Goal: Information Seeking & Learning: Find specific fact

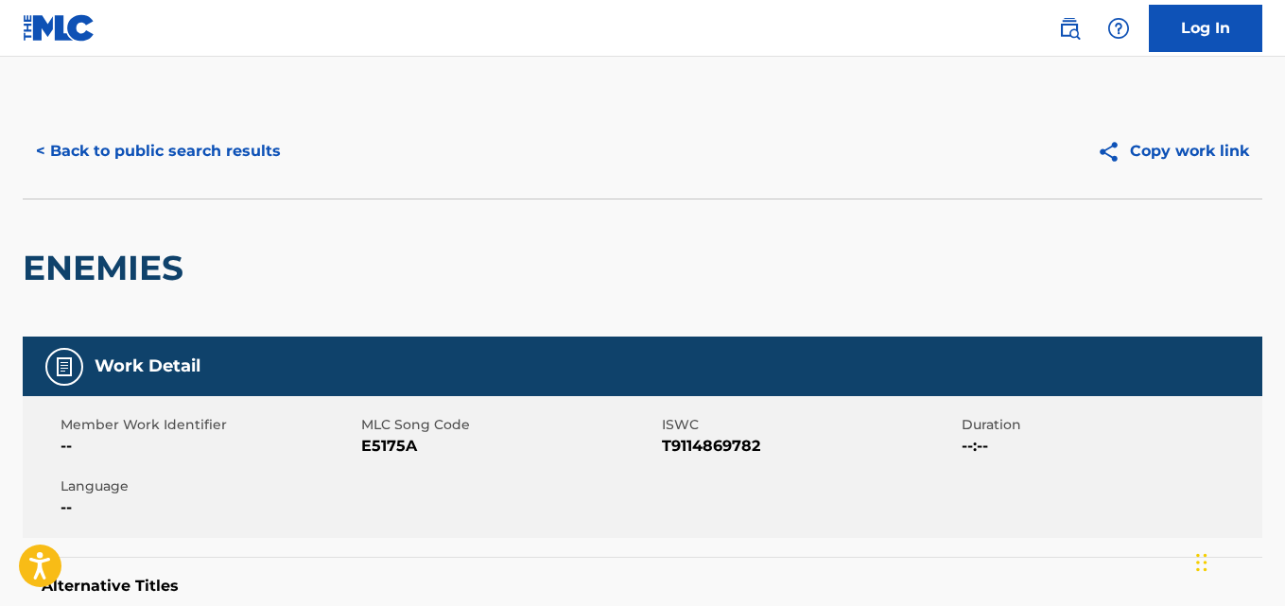
click at [676, 290] on div "ENEMIES" at bounding box center [642, 268] width 1239 height 138
click at [209, 147] on button "< Back to public search results" at bounding box center [158, 151] width 271 height 47
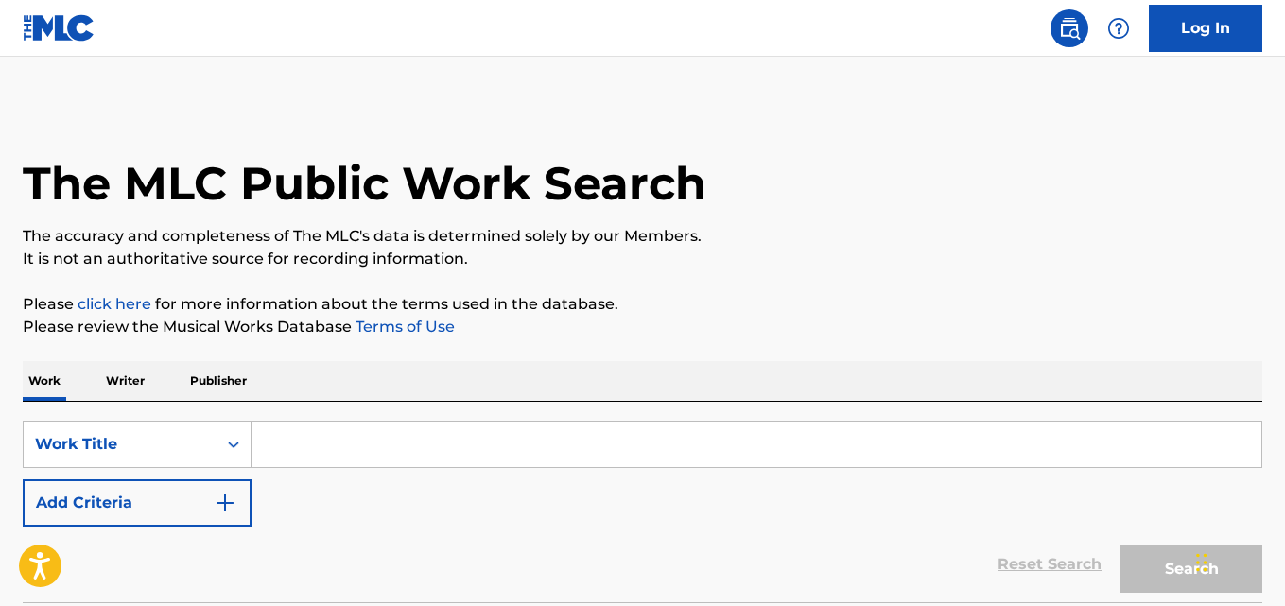
click at [606, 373] on div "Work Writer Publisher" at bounding box center [642, 381] width 1239 height 40
click at [493, 450] on input "Search Form" at bounding box center [756, 444] width 1010 height 45
paste input "Energy"
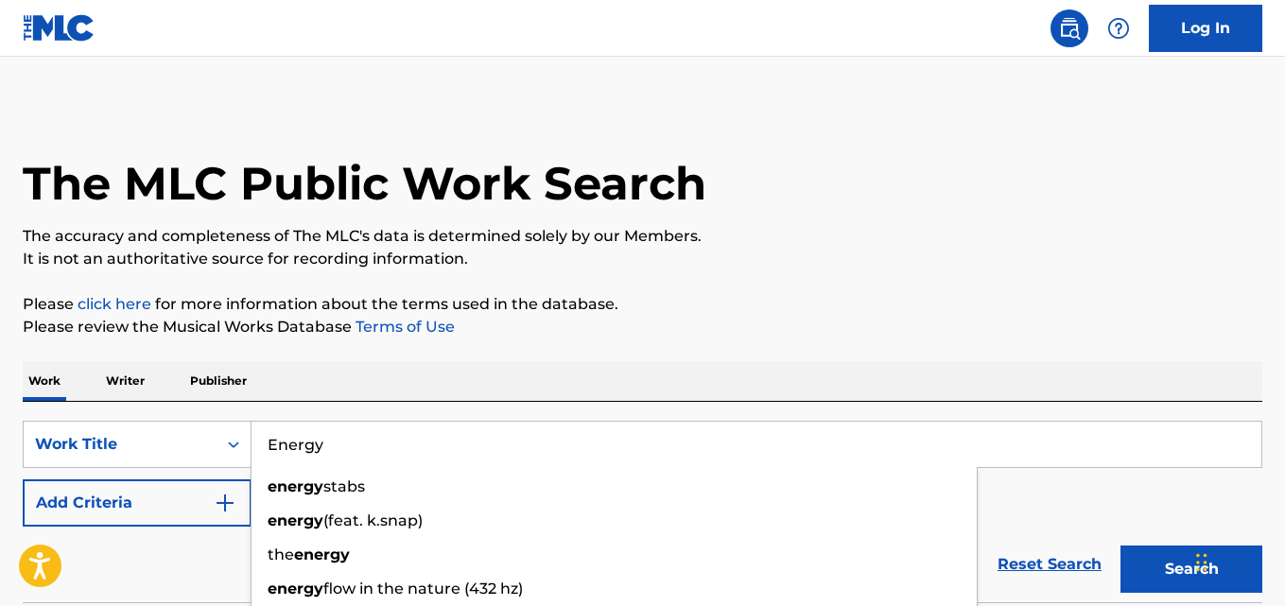
type input "Energy"
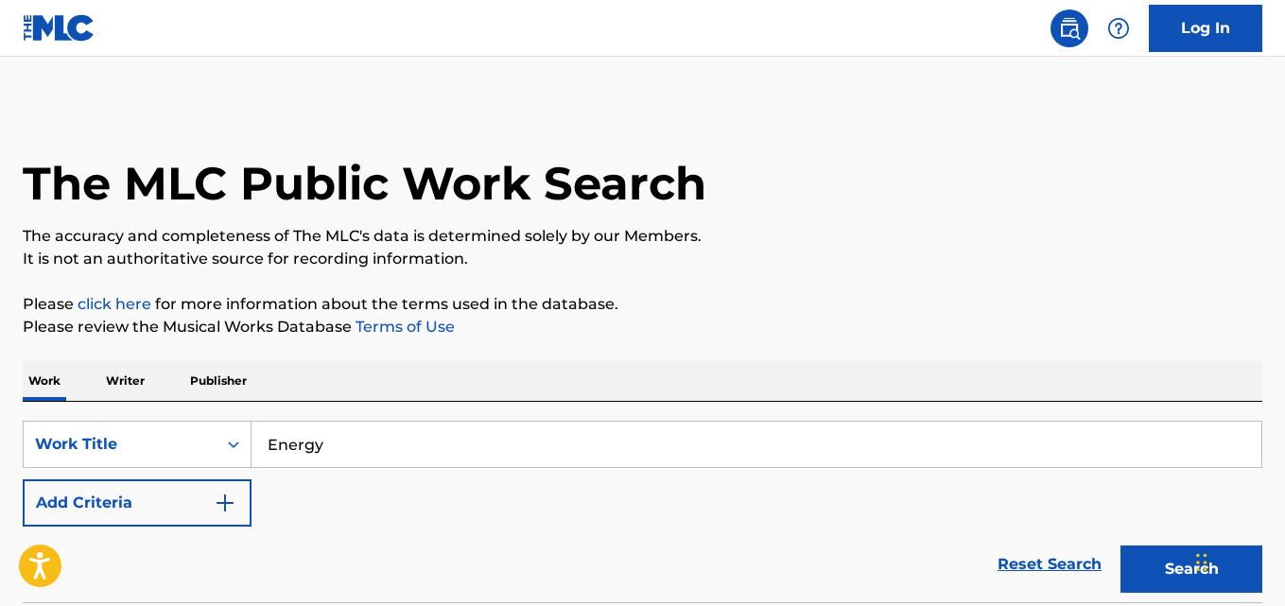
click at [699, 303] on p "Please click here for more information about the terms used in the database." at bounding box center [642, 304] width 1239 height 23
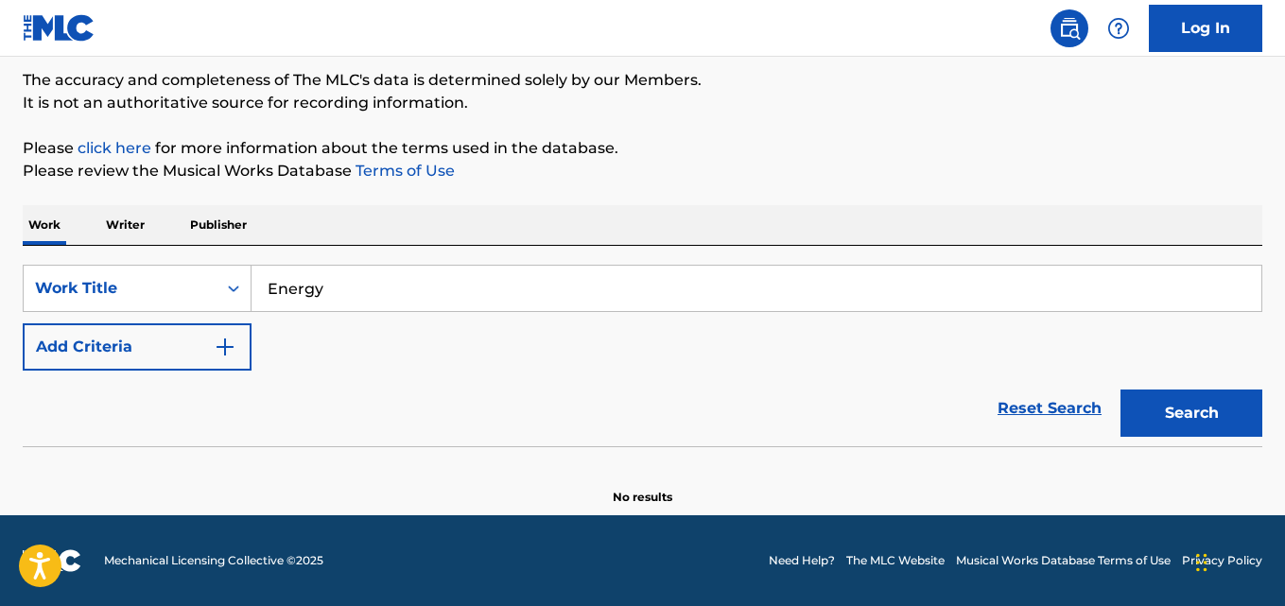
click at [159, 327] on button "Add Criteria" at bounding box center [137, 346] width 229 height 47
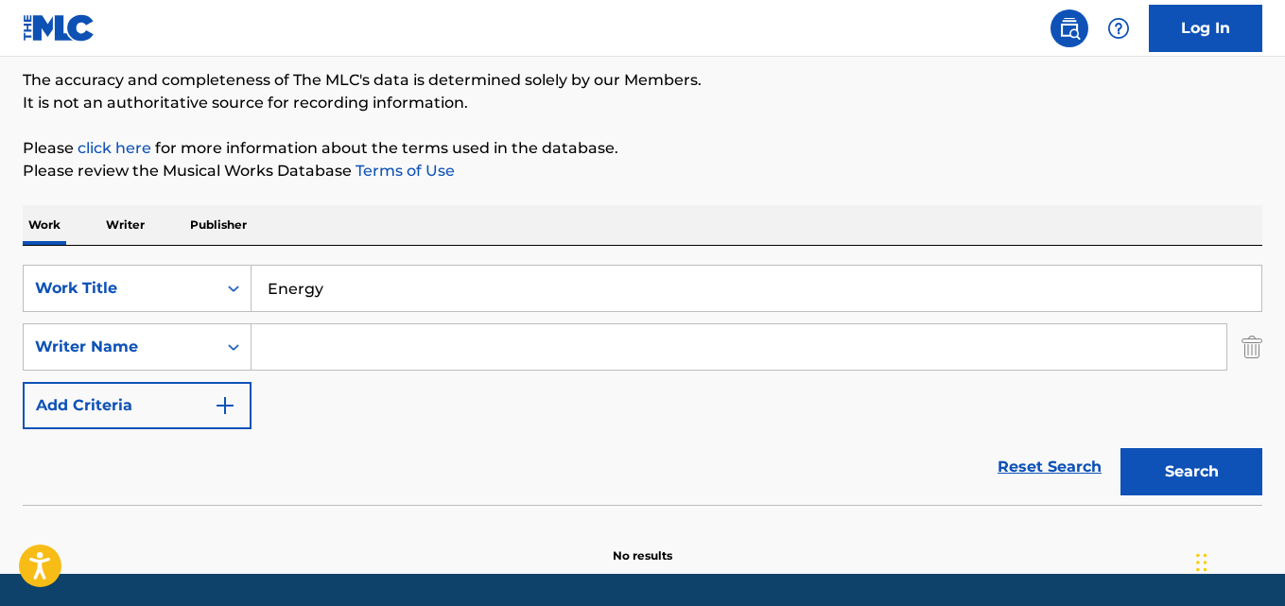
click at [287, 337] on input "Search Form" at bounding box center [738, 346] width 975 height 45
paste input "[PERSON_NAME]"
type input "[PERSON_NAME]"
click at [1120, 448] on button "Search" at bounding box center [1191, 471] width 142 height 47
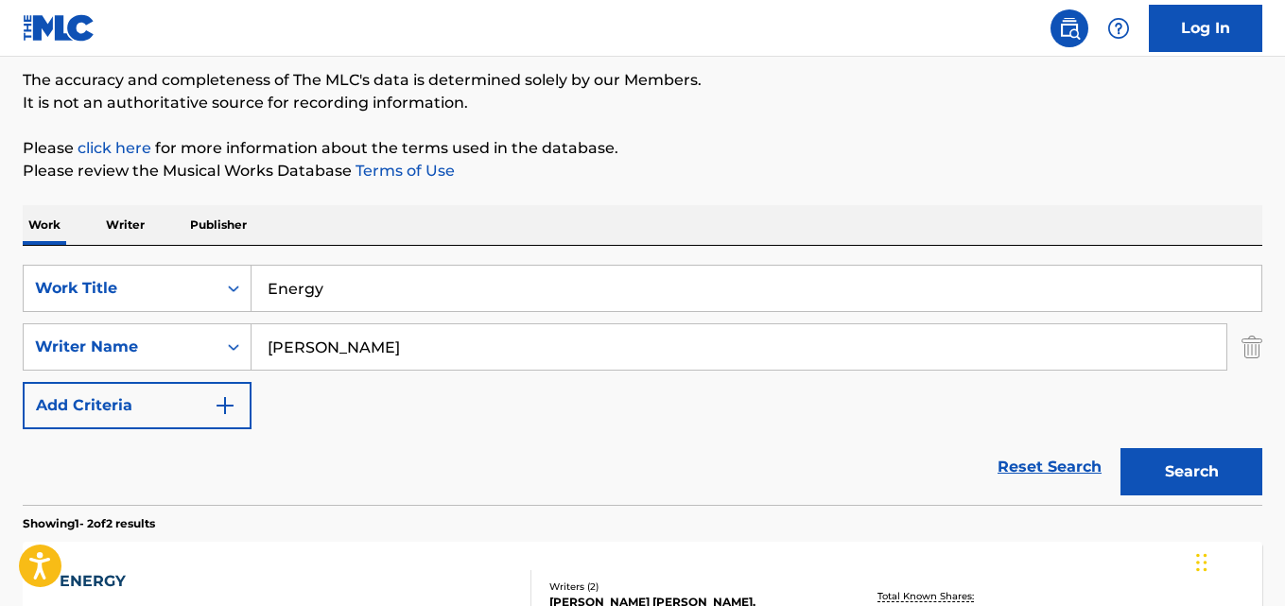
click at [421, 239] on div "Work Writer Publisher" at bounding box center [642, 225] width 1239 height 40
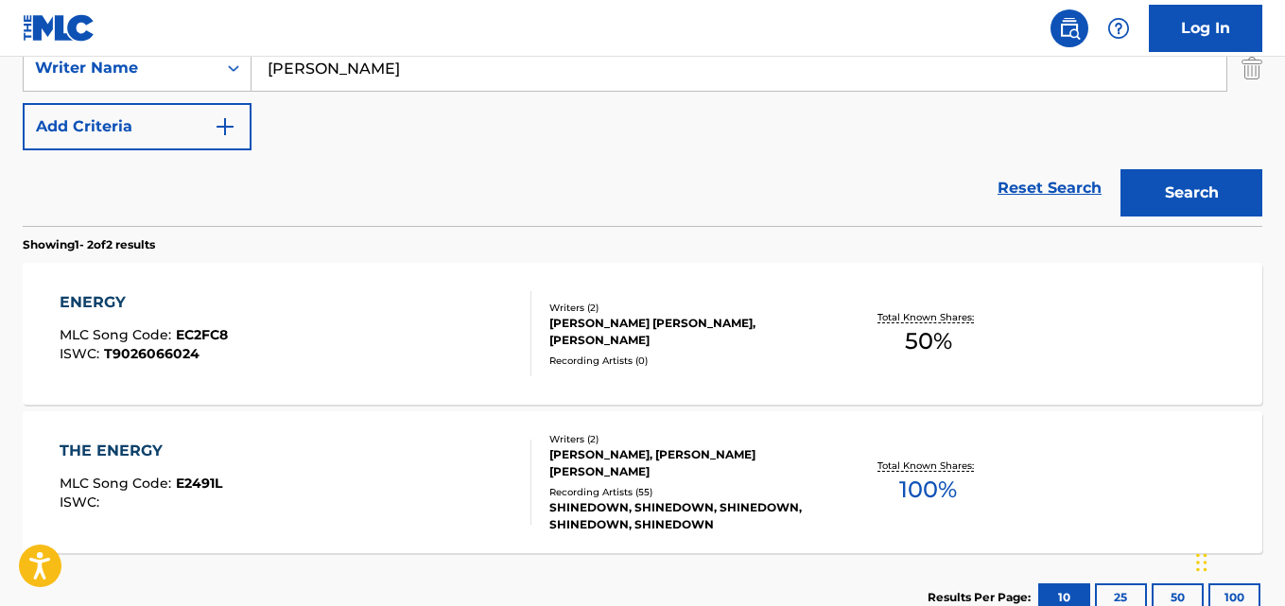
scroll to position [571, 0]
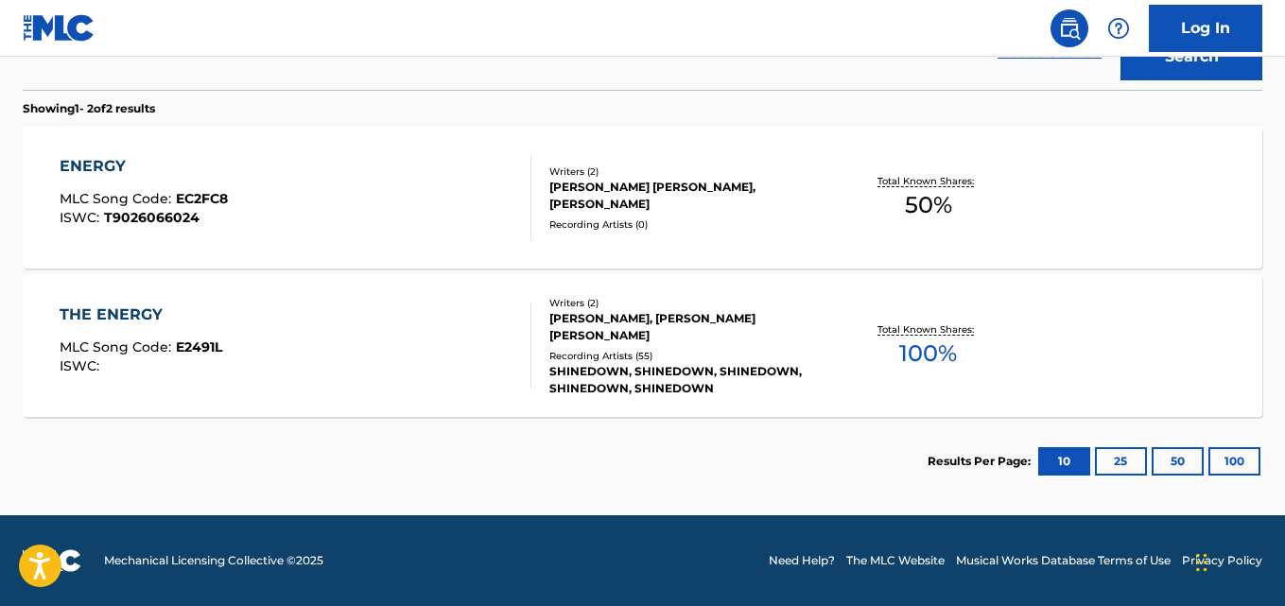
click at [117, 315] on div "THE ENERGY" at bounding box center [141, 314] width 163 height 23
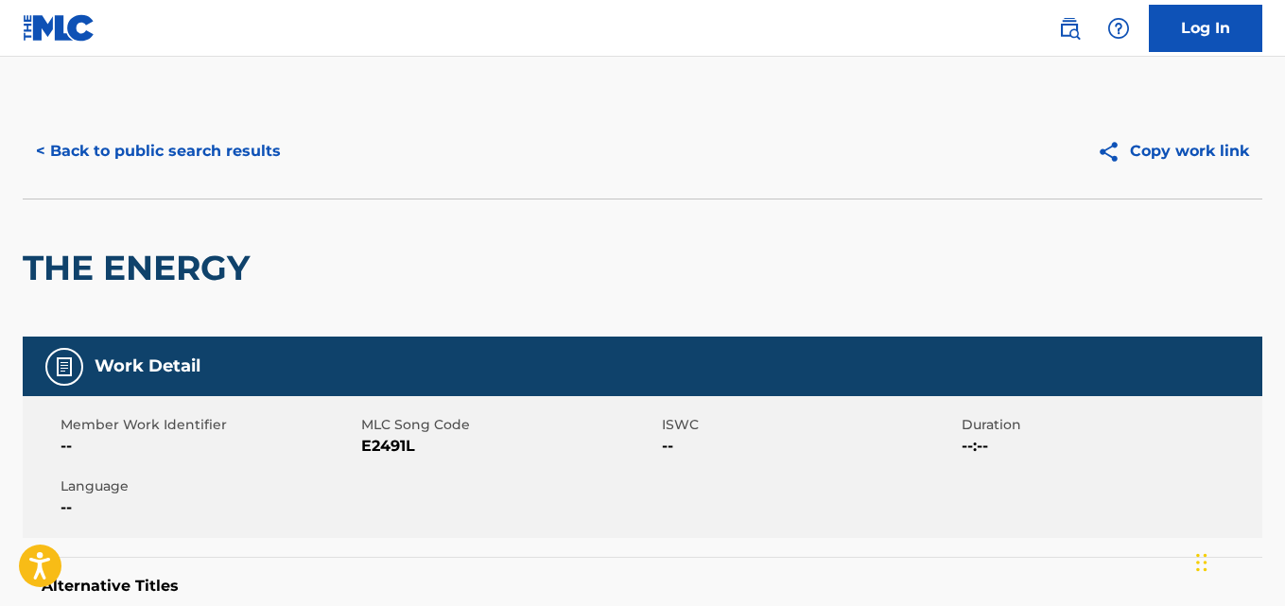
click at [532, 206] on div "THE ENERGY" at bounding box center [642, 268] width 1239 height 138
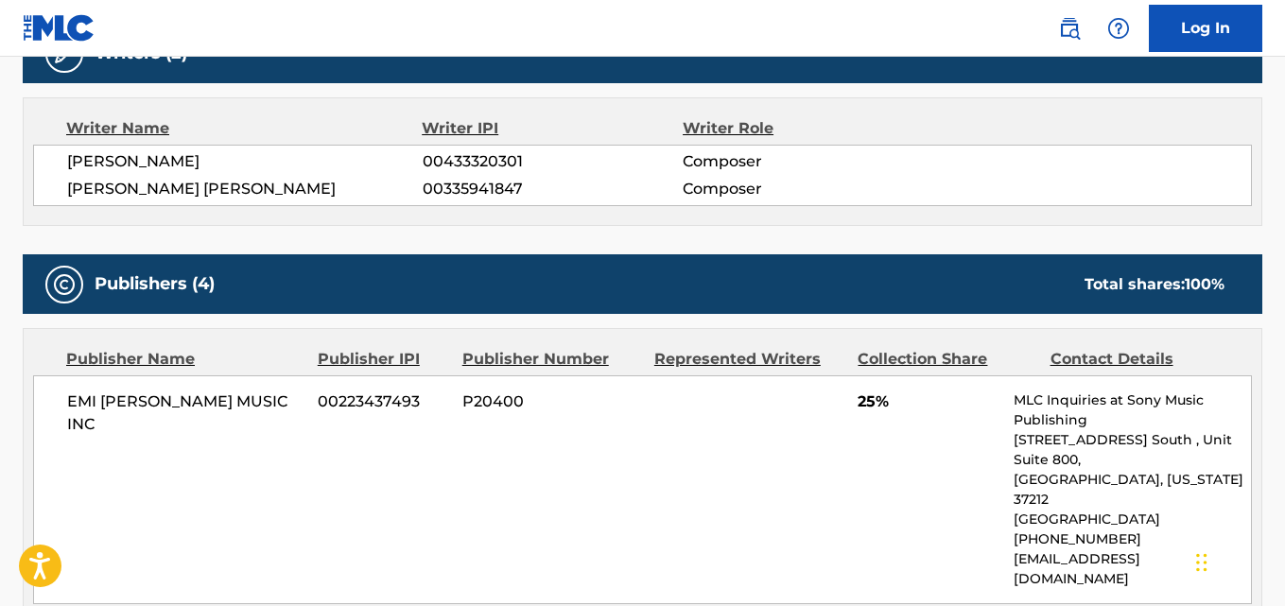
scroll to position [787, 0]
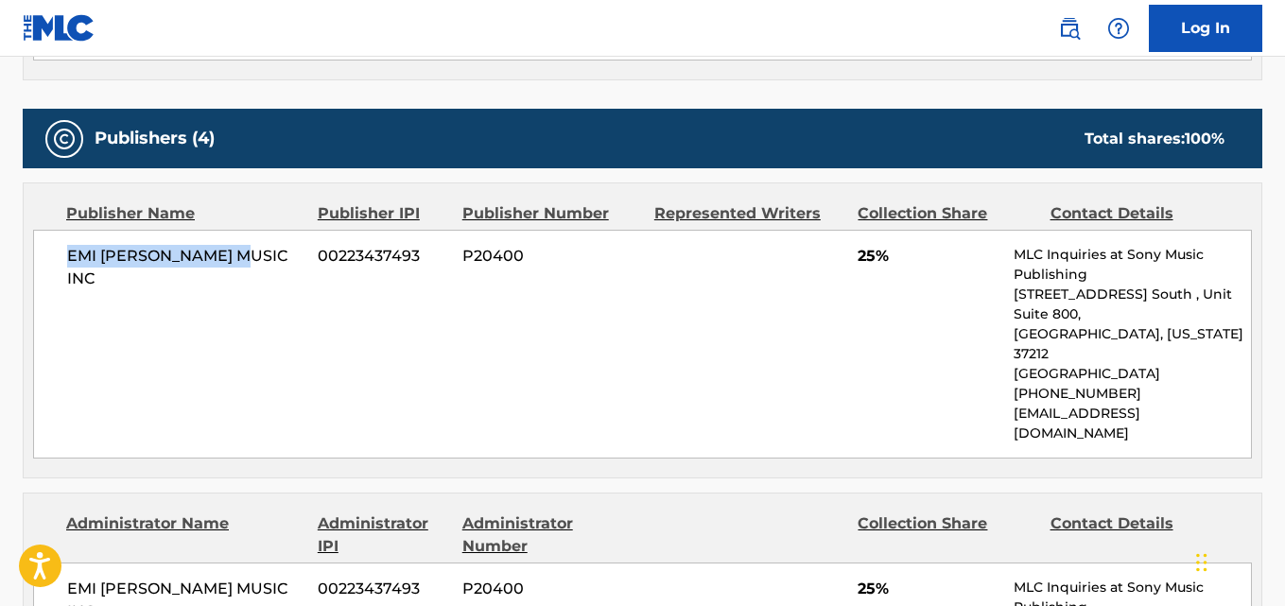
drag, startPoint x: 68, startPoint y: 263, endPoint x: 258, endPoint y: 263, distance: 190.0
click at [258, 263] on div "EMI [PERSON_NAME] MUSIC INC 00223437493 P20400 25% MLC Inquiries at Sony Music …" at bounding box center [642, 344] width 1218 height 229
copy span "EMI [PERSON_NAME] MUSIC"
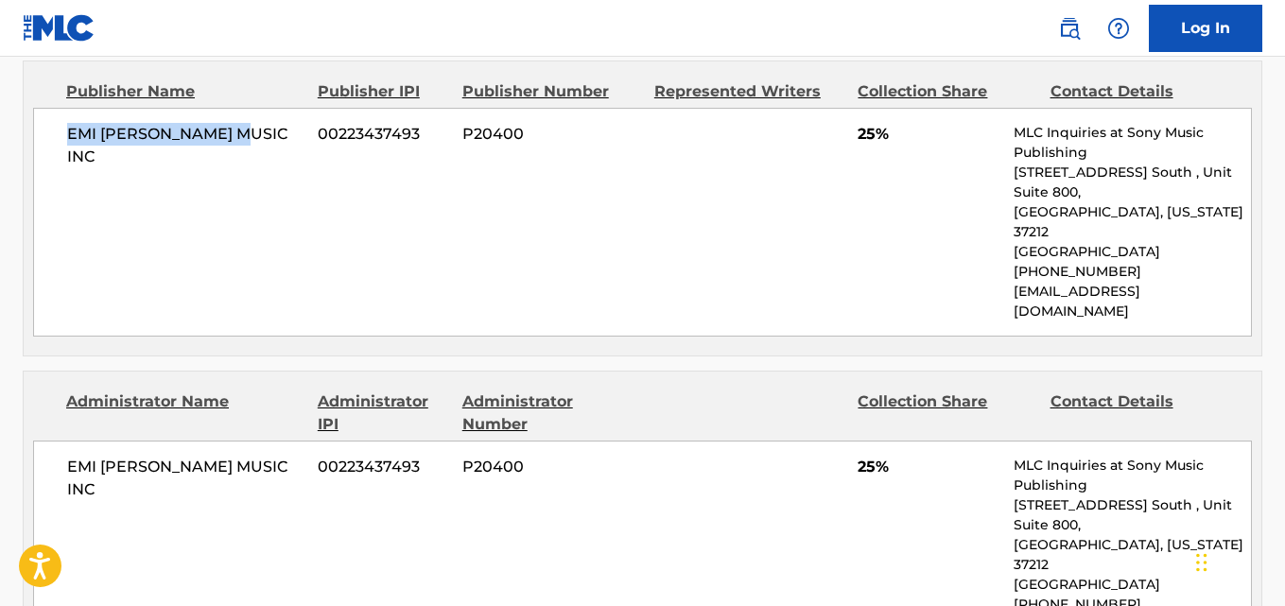
scroll to position [1103, 0]
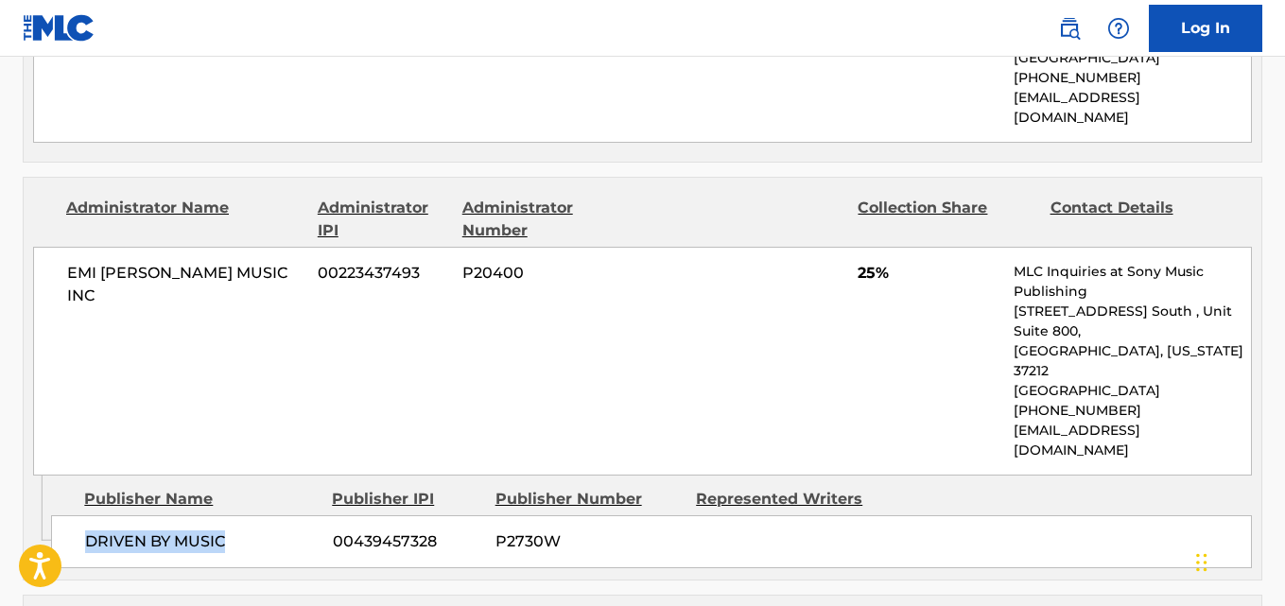
drag, startPoint x: 87, startPoint y: 458, endPoint x: 254, endPoint y: 458, distance: 167.3
click at [254, 530] on span "DRIVEN BY MUSIC" at bounding box center [201, 541] width 233 height 23
copy span "DRIVEN BY MUSIC"
click at [264, 293] on div "EMI [PERSON_NAME] MUSIC INC 00223437493 P20400 25% MLC Inquiries at Sony Music …" at bounding box center [642, 361] width 1218 height 229
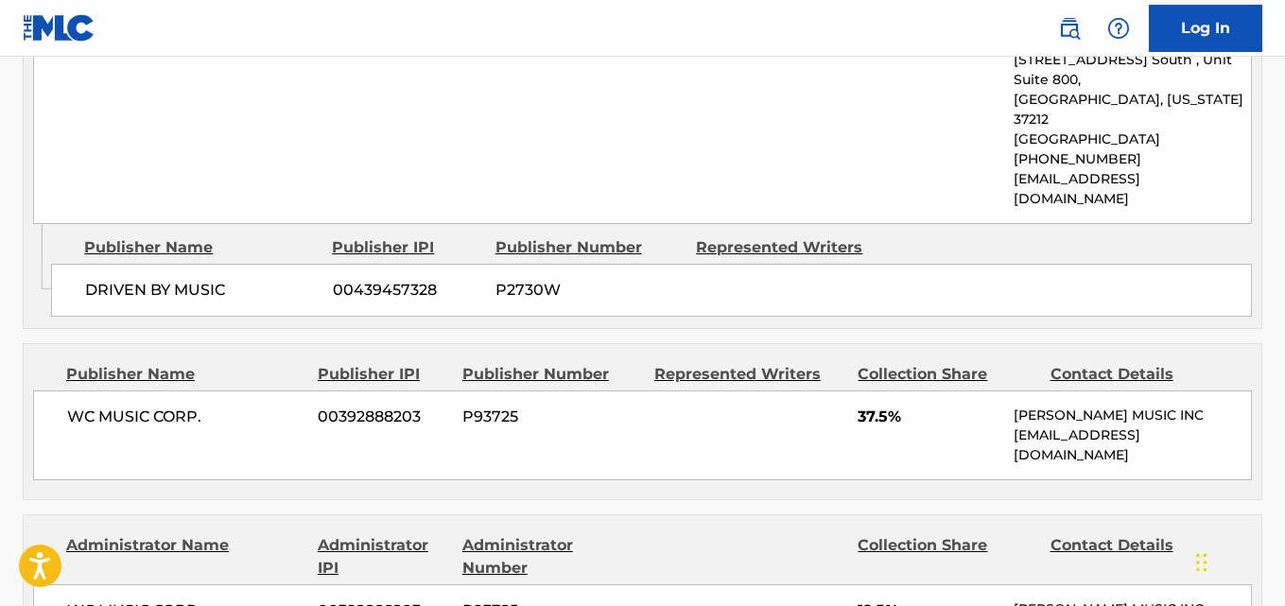
scroll to position [1418, 0]
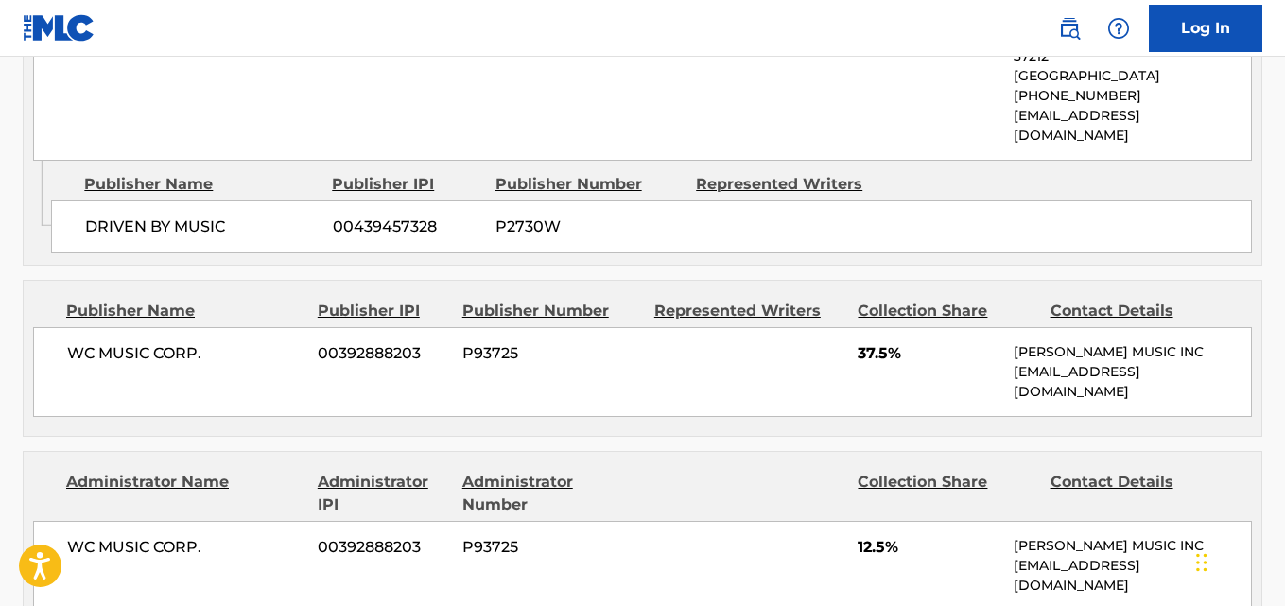
click at [76, 342] on span "WC MUSIC CORP." at bounding box center [185, 353] width 236 height 23
drag, startPoint x: 65, startPoint y: 271, endPoint x: 217, endPoint y: 274, distance: 152.2
click at [217, 327] on div "WC MUSIC CORP. 00392888203 P93725 37.5% [PERSON_NAME] MUSIC INC [EMAIL_ADDRESS]…" at bounding box center [642, 372] width 1218 height 90
copy span "WC MUSIC CORP."
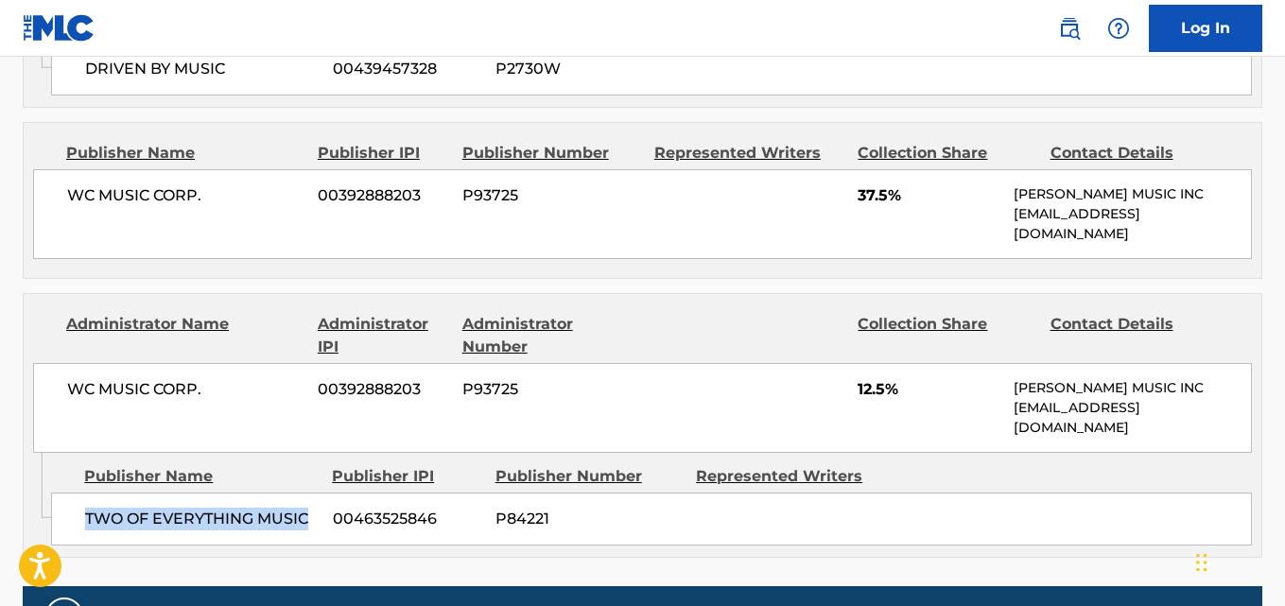
drag, startPoint x: 80, startPoint y: 440, endPoint x: 322, endPoint y: 441, distance: 242.0
click at [322, 492] on div "TWO OF EVERYTHING MUSIC 00463525846 P84221" at bounding box center [651, 518] width 1200 height 53
copy span "TWO OF EVERYTHING MUSIC"
click at [858, 378] on span "12.5%" at bounding box center [928, 389] width 142 height 23
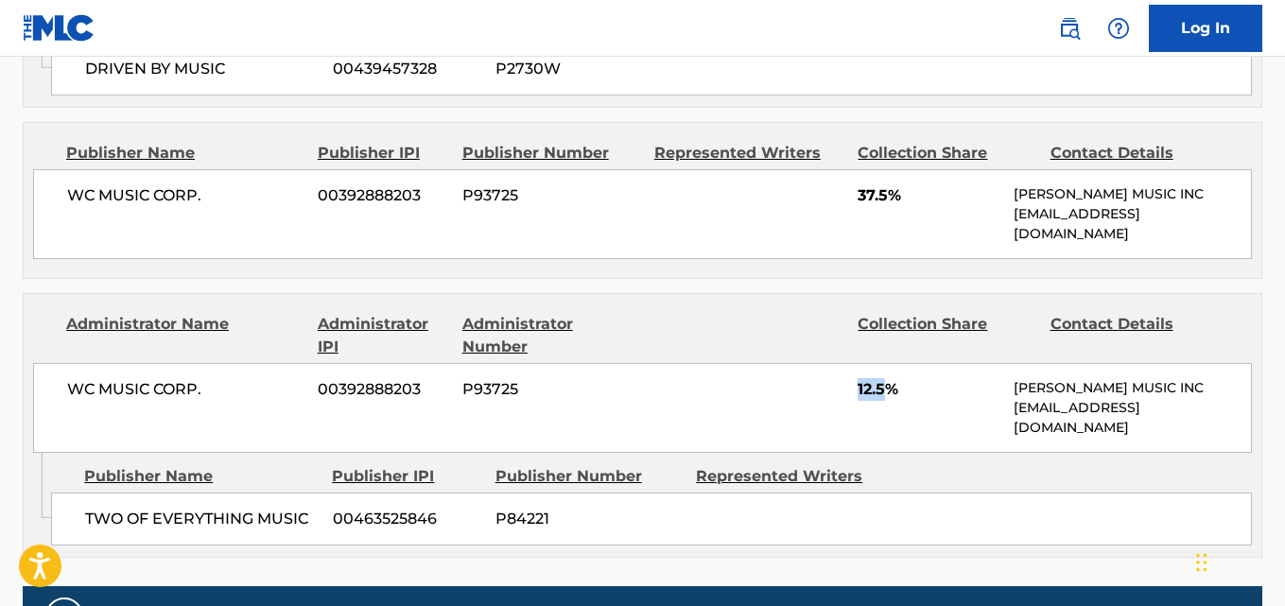
copy span "12.5"
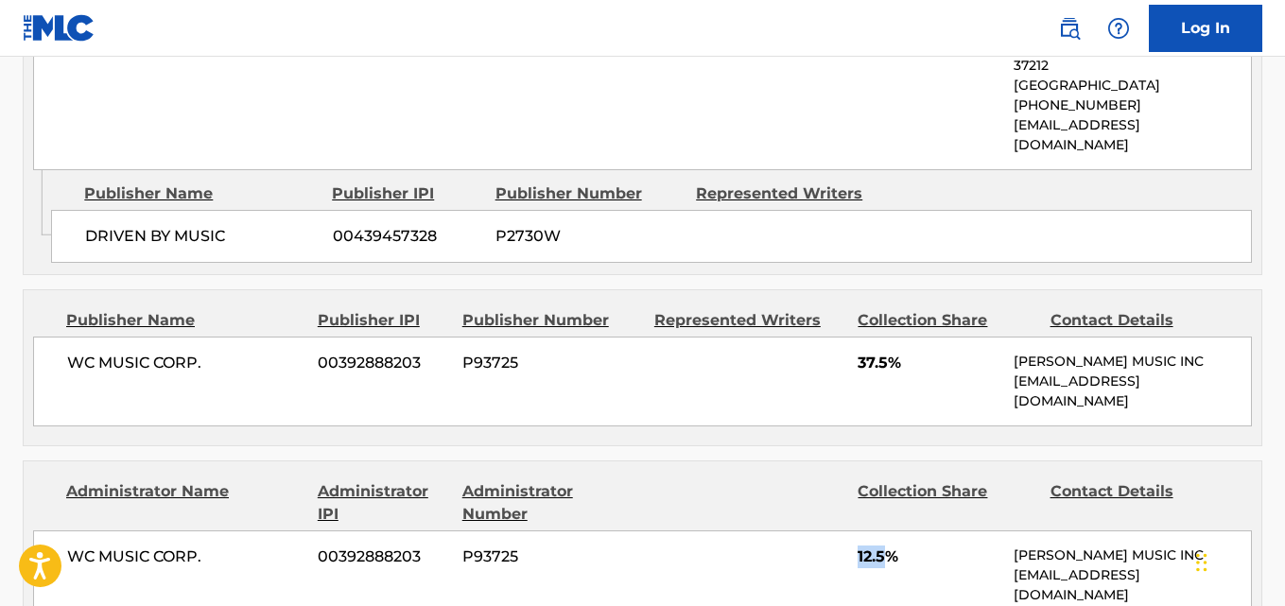
scroll to position [1418, 0]
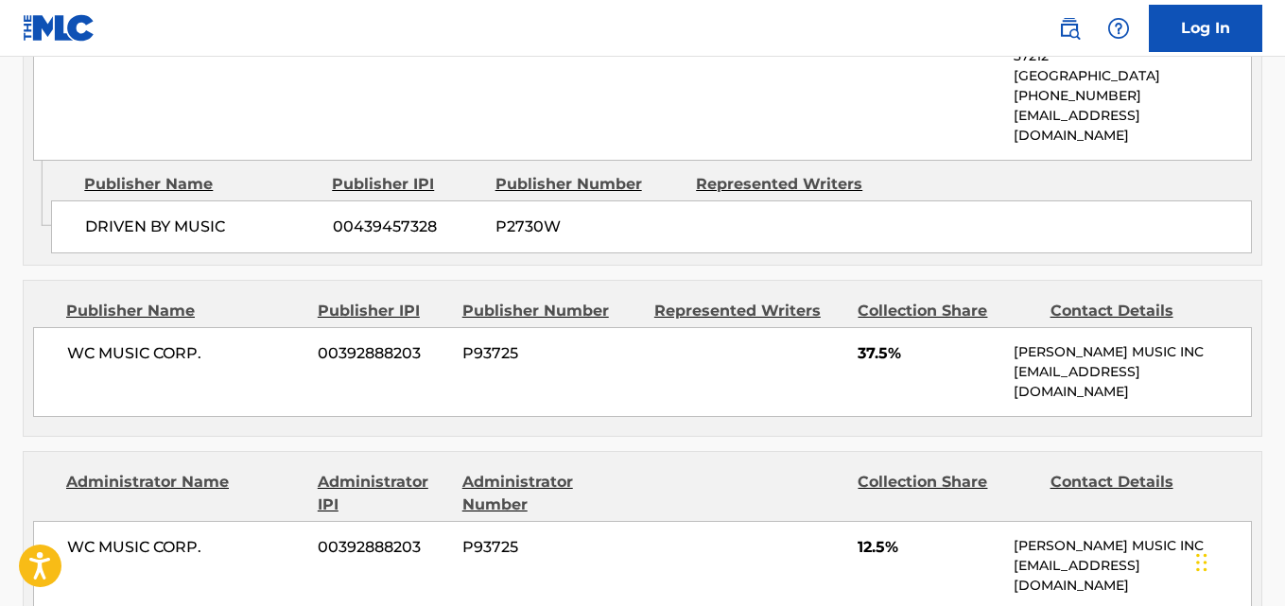
click at [75, 342] on span "WC MUSIC CORP." at bounding box center [185, 353] width 236 height 23
drag, startPoint x: 68, startPoint y: 268, endPoint x: 213, endPoint y: 275, distance: 144.8
click at [213, 342] on span "WC MUSIC CORP." at bounding box center [185, 353] width 236 height 23
copy span "WC MUSIC CORP."
